Goal: Task Accomplishment & Management: Manage account settings

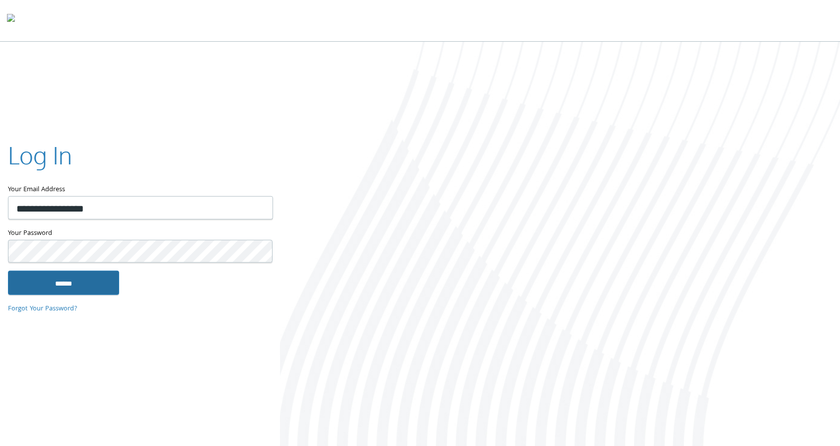
click at [73, 282] on input "******" at bounding box center [63, 282] width 111 height 24
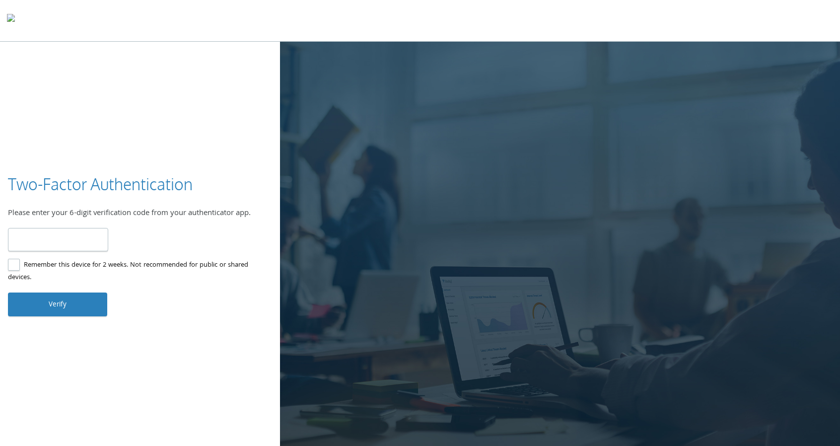
type input "******"
